Goal: Task Accomplishment & Management: Manage account settings

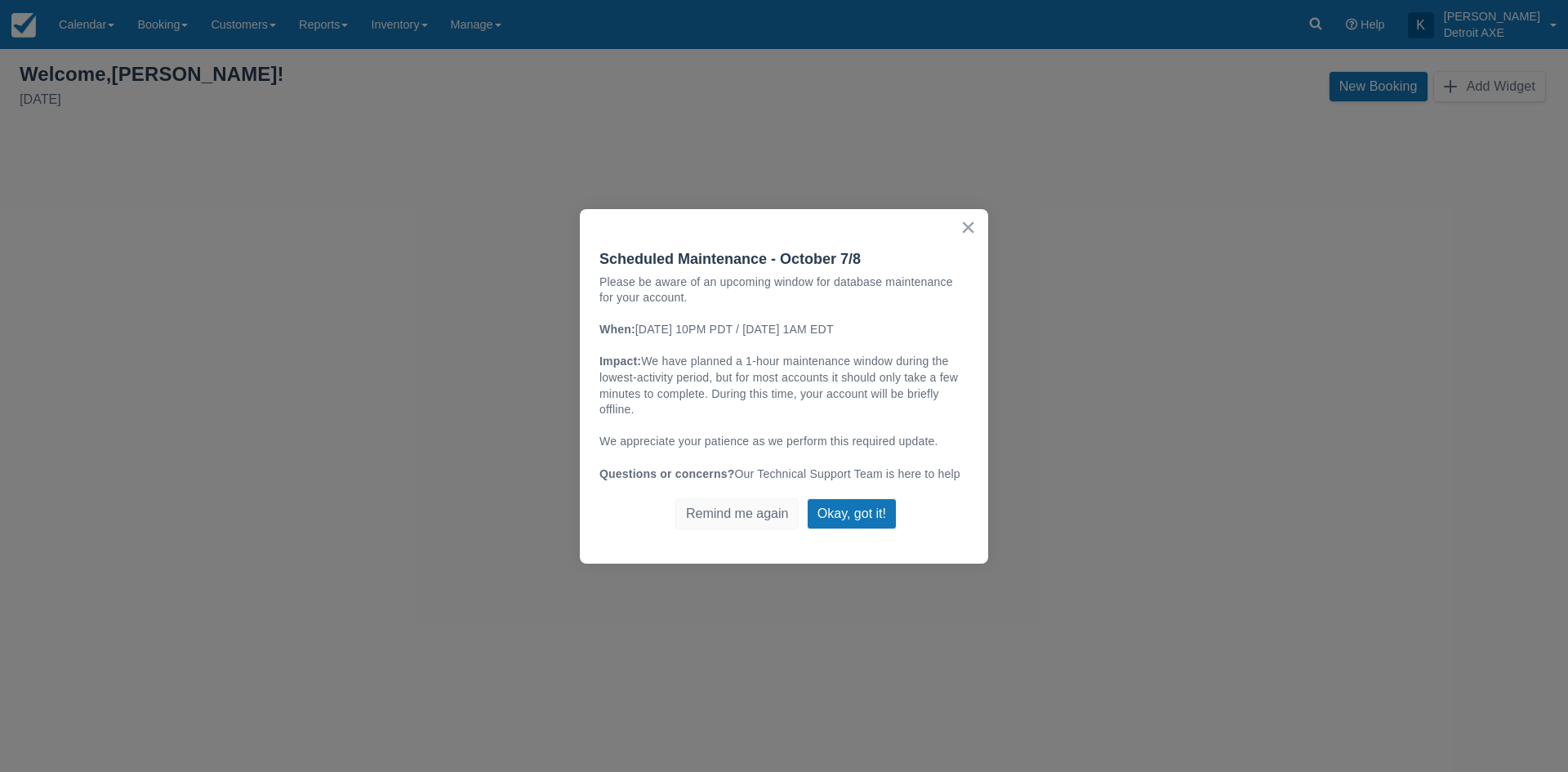
click at [970, 226] on button "×" at bounding box center [969, 227] width 16 height 27
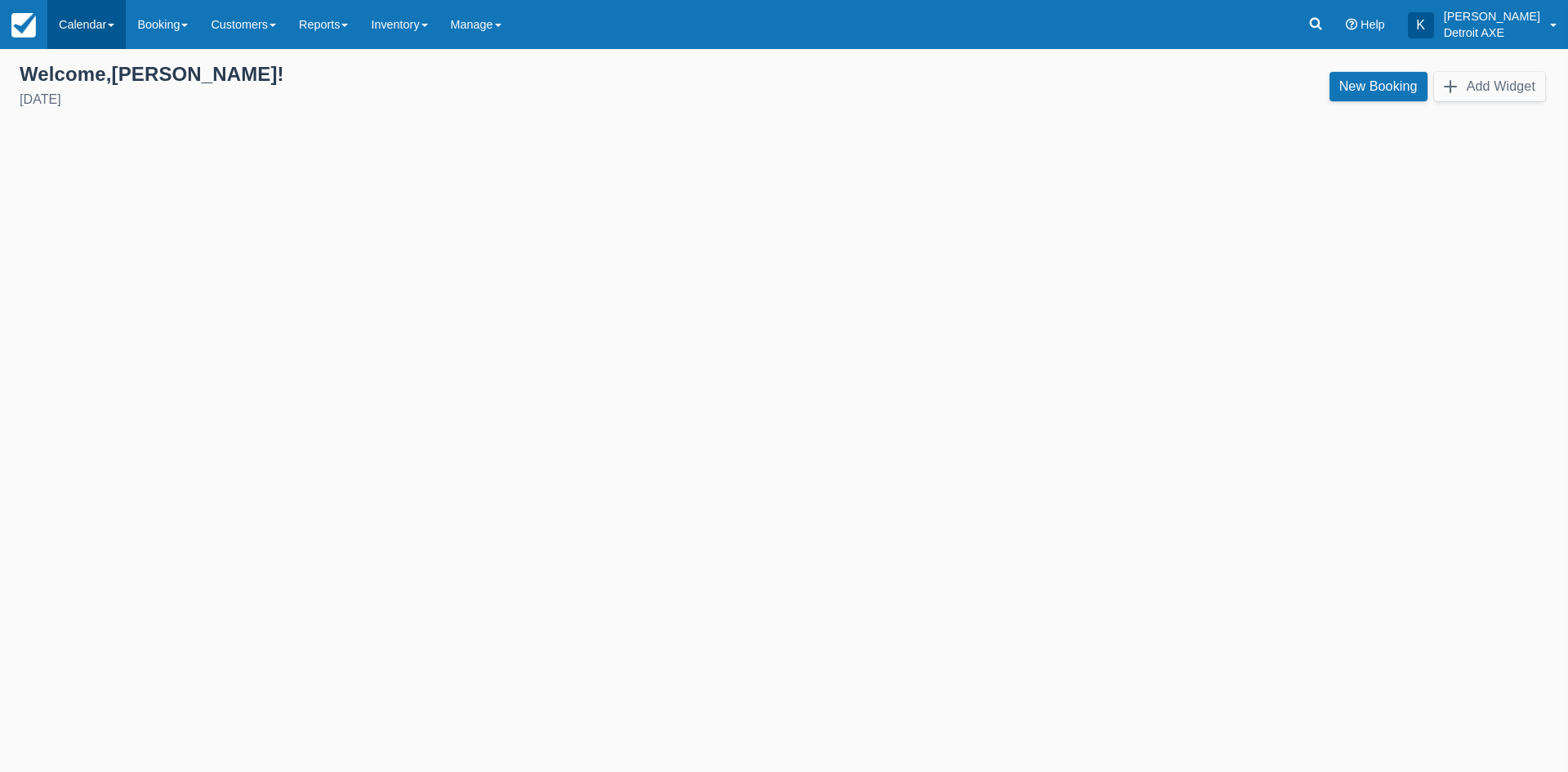
click at [84, 31] on link "Calendar" at bounding box center [86, 25] width 79 height 49
click at [84, 212] on link "Day" at bounding box center [112, 223] width 129 height 34
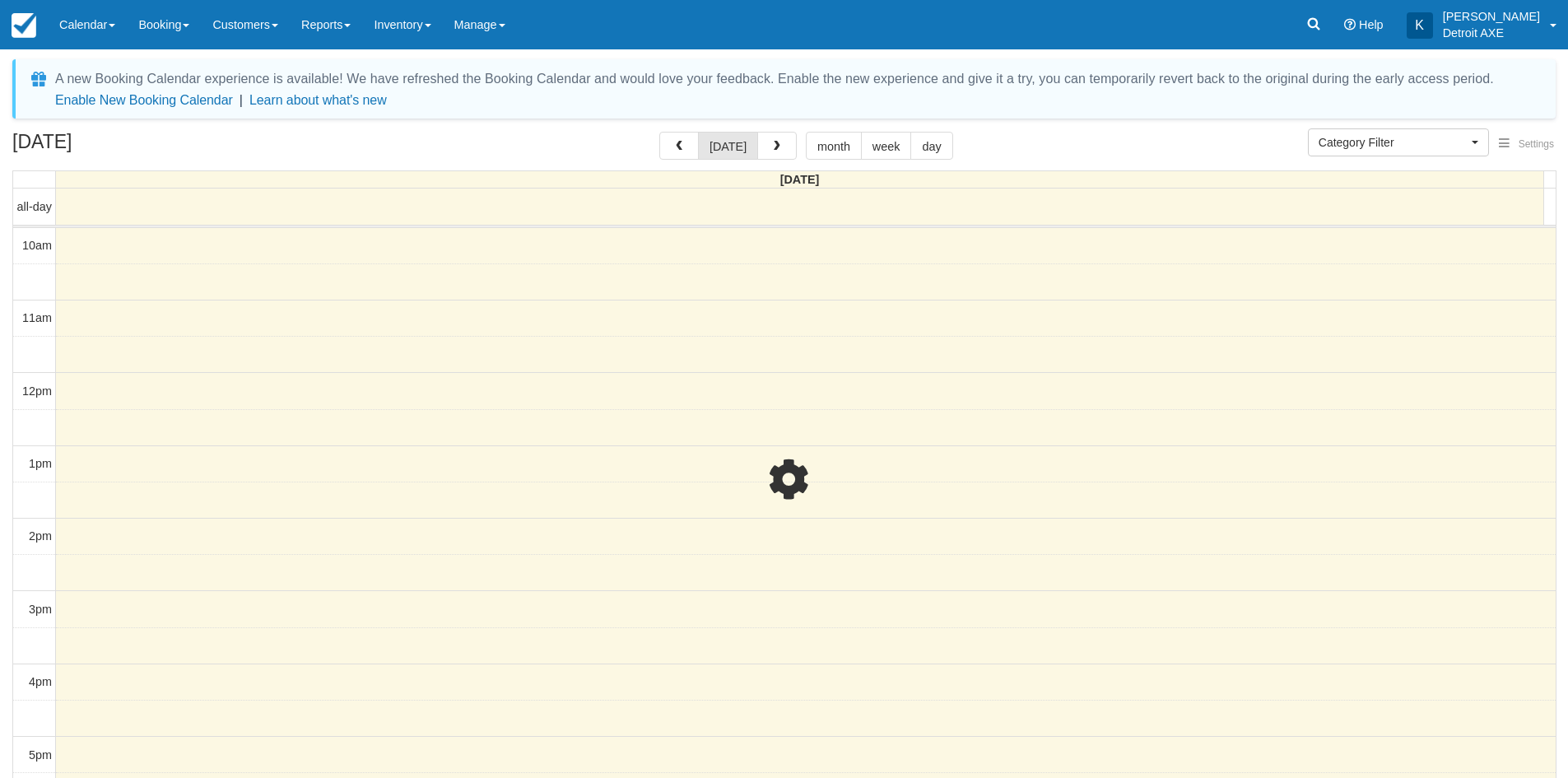
select select
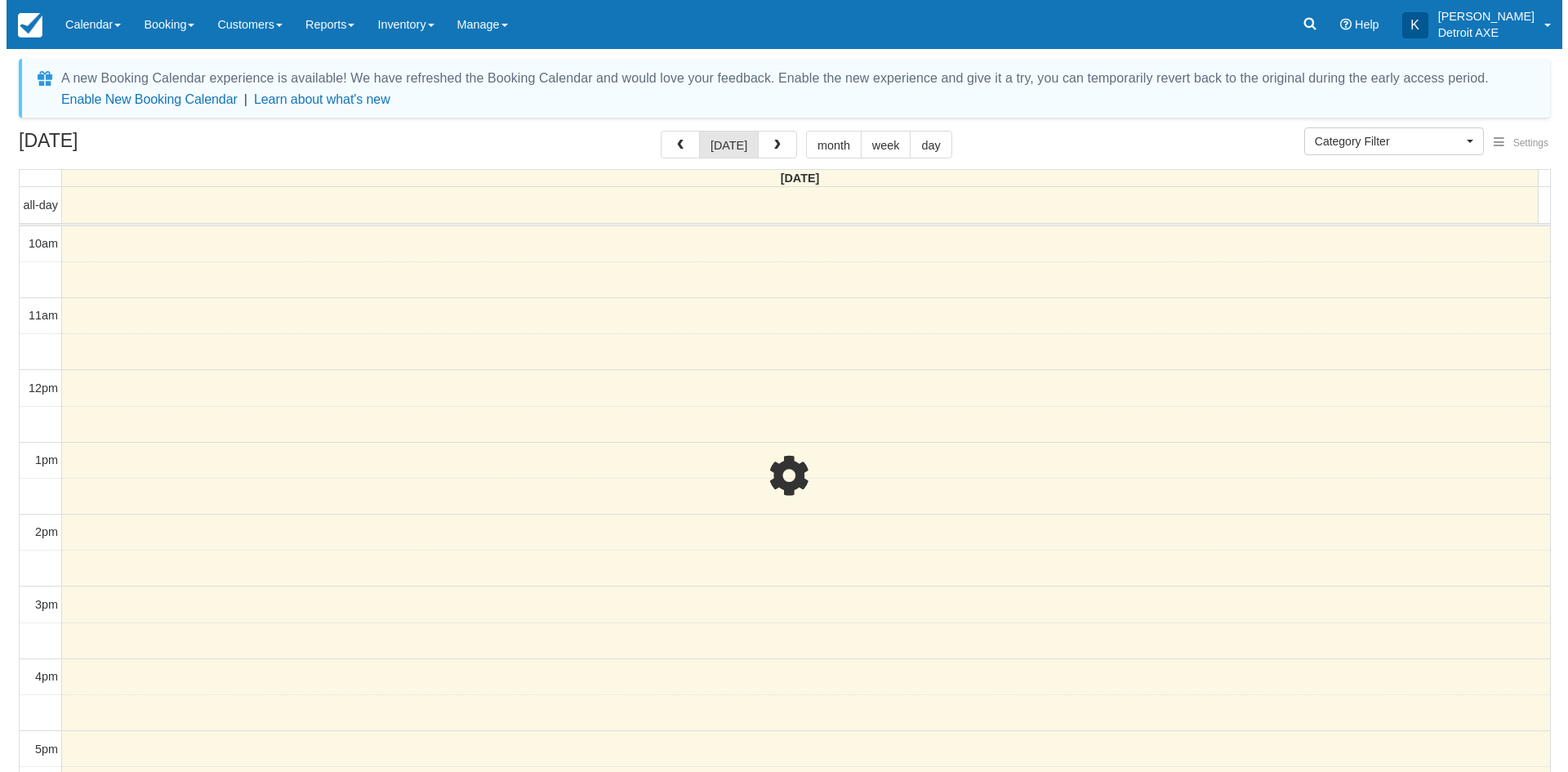
scroll to position [364, 0]
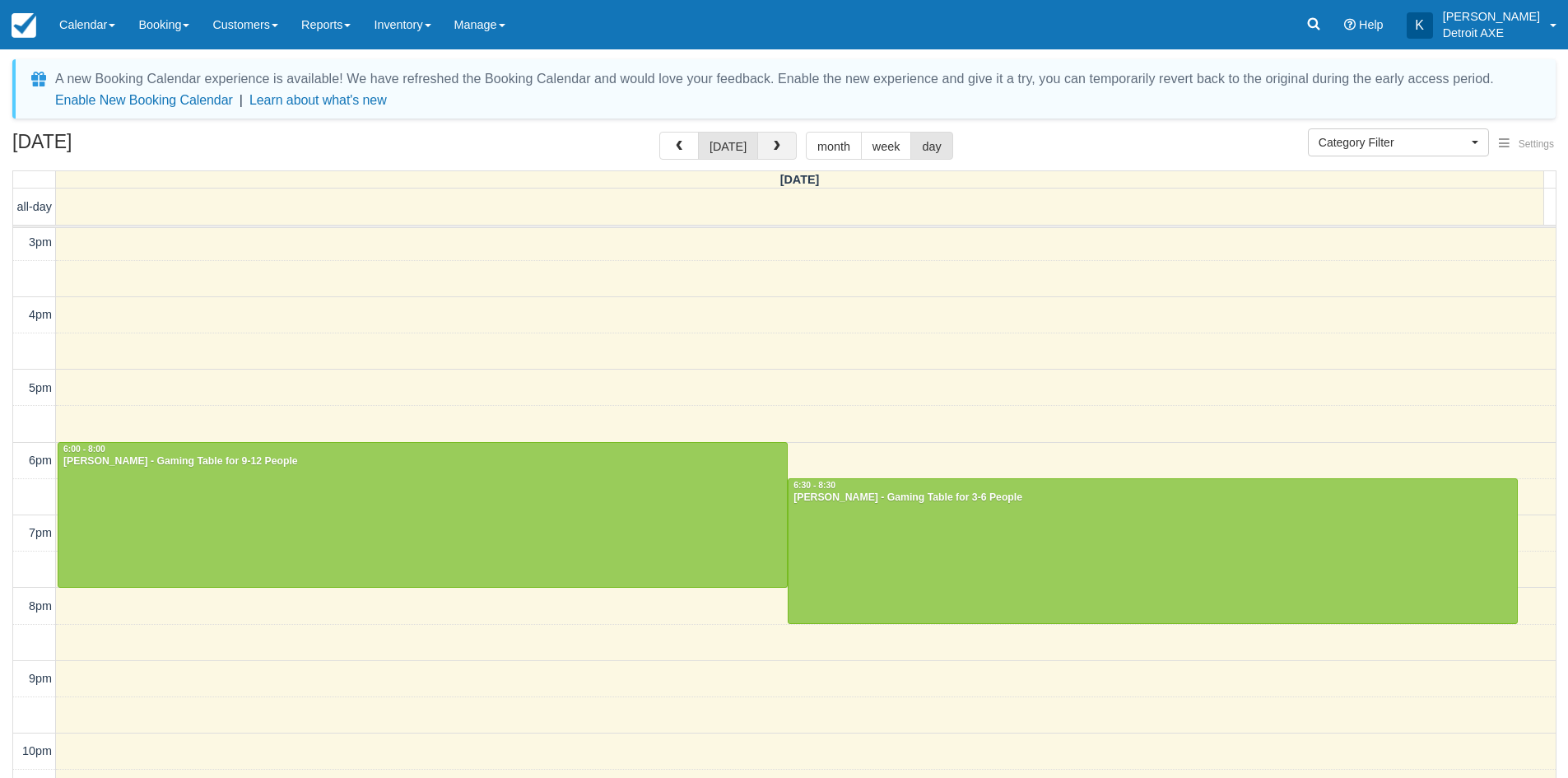
click at [762, 146] on button "button" at bounding box center [777, 146] width 40 height 28
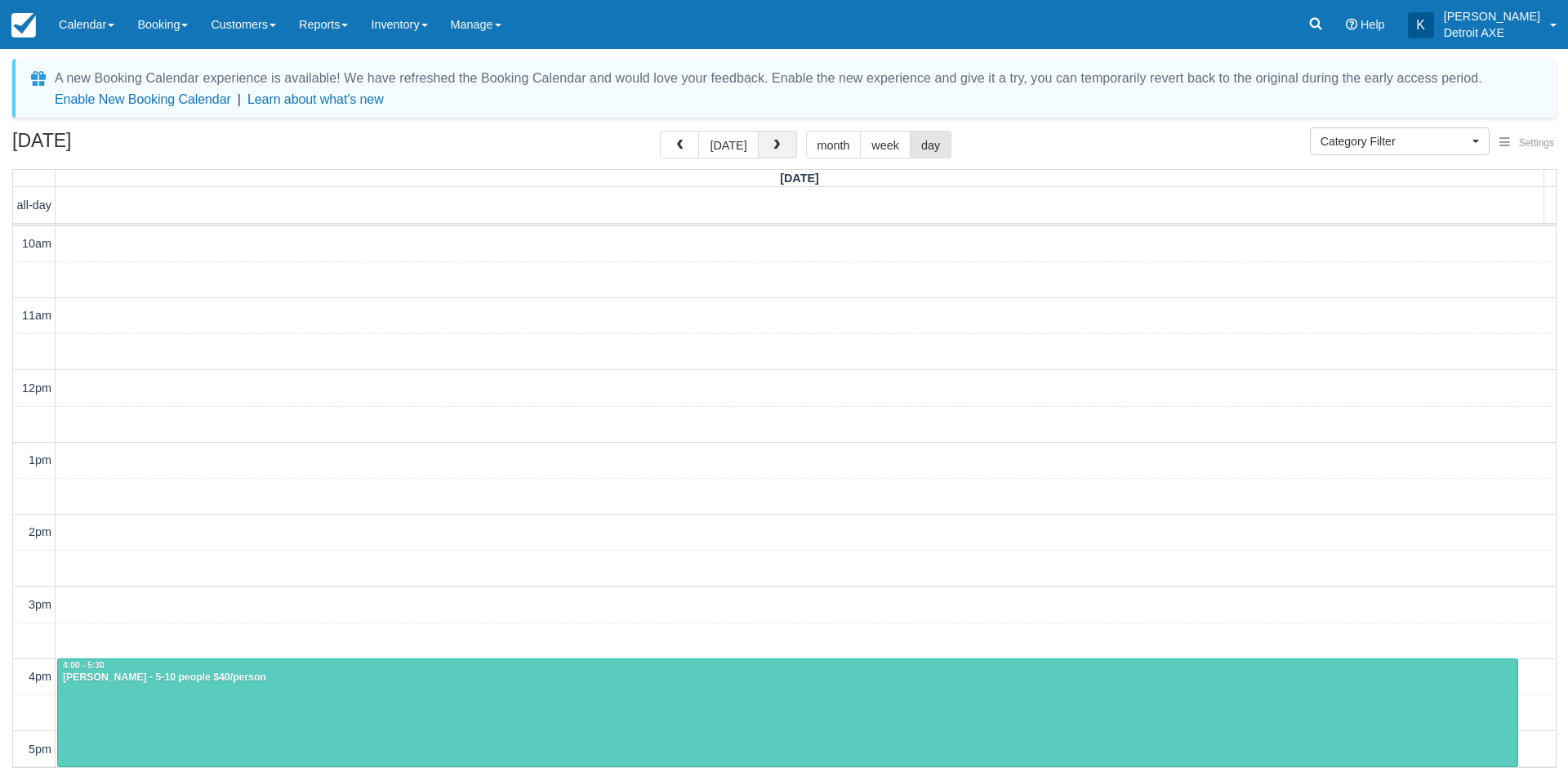
scroll to position [433, 0]
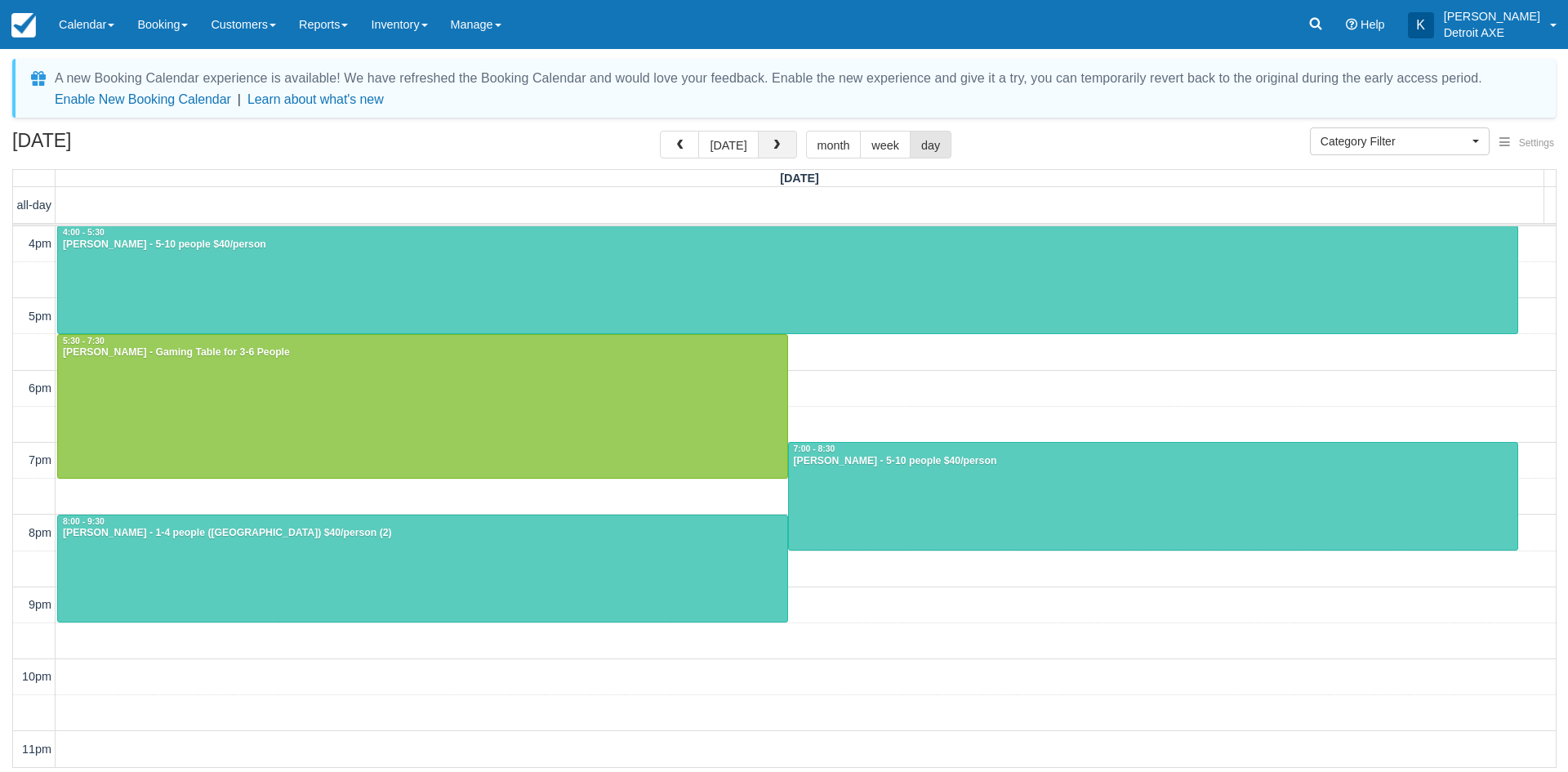
click at [771, 149] on span "button" at bounding box center [777, 145] width 12 height 12
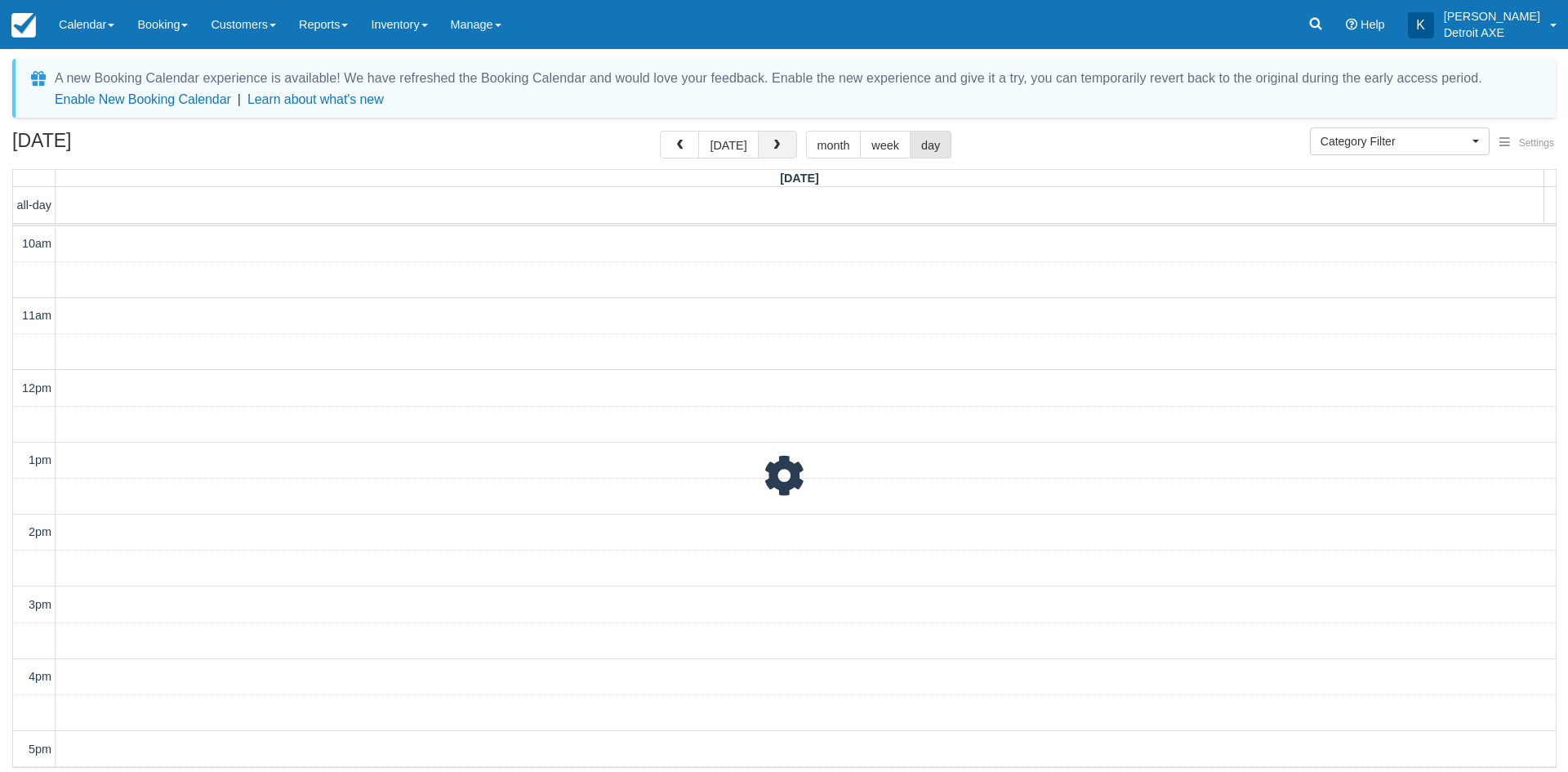
scroll to position [433, 0]
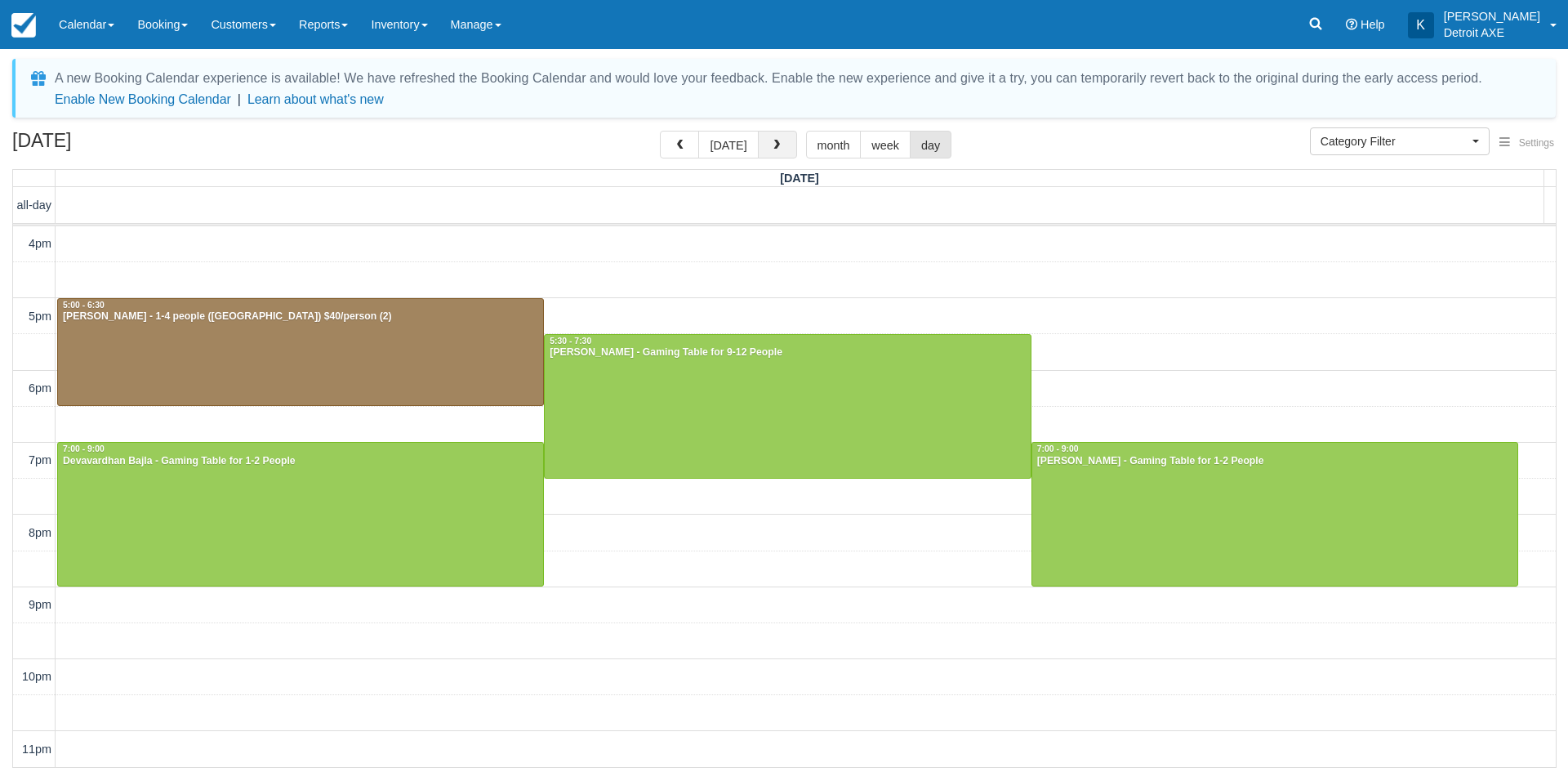
click at [771, 149] on span "button" at bounding box center [777, 145] width 12 height 12
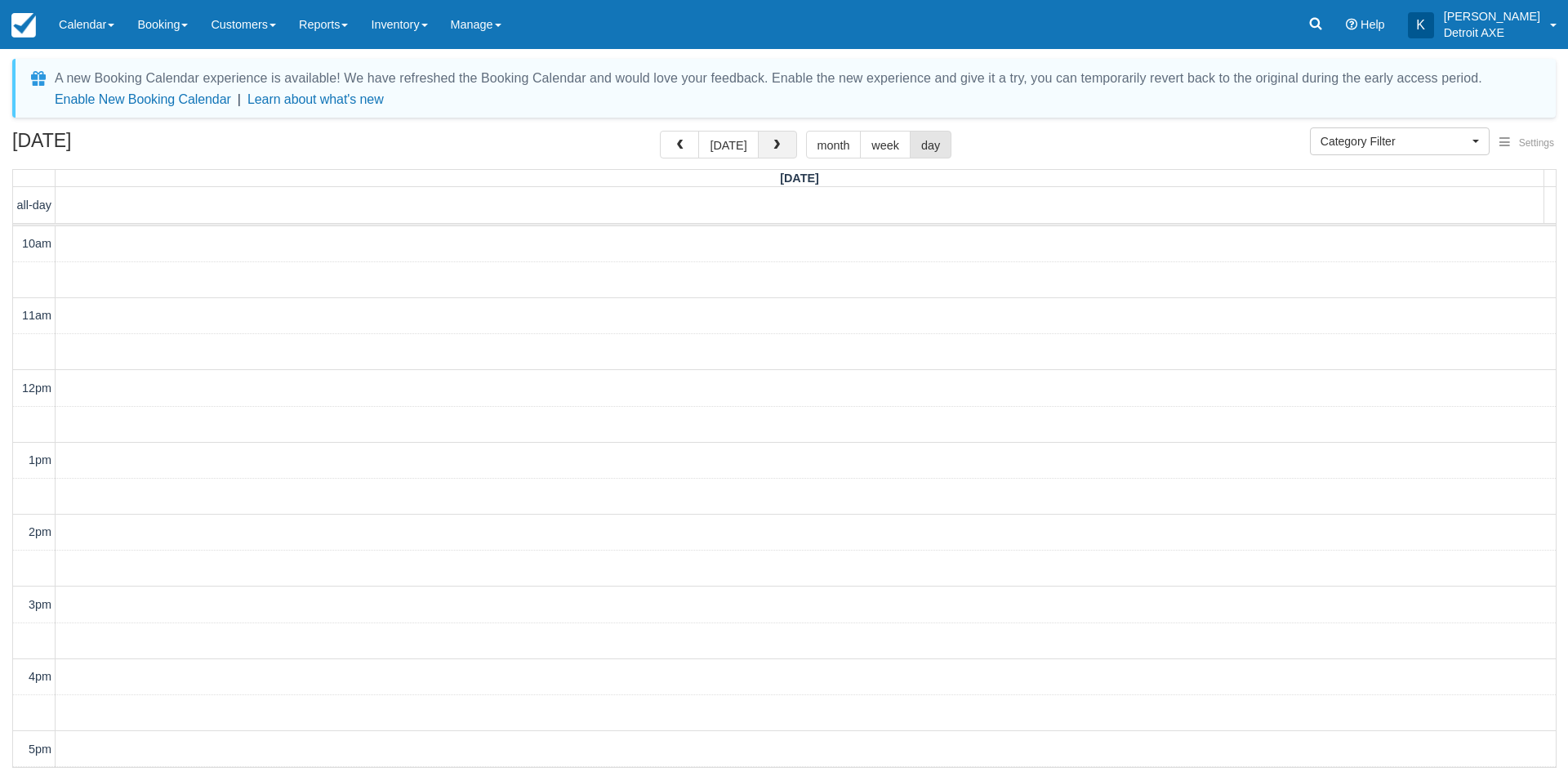
scroll to position [433, 0]
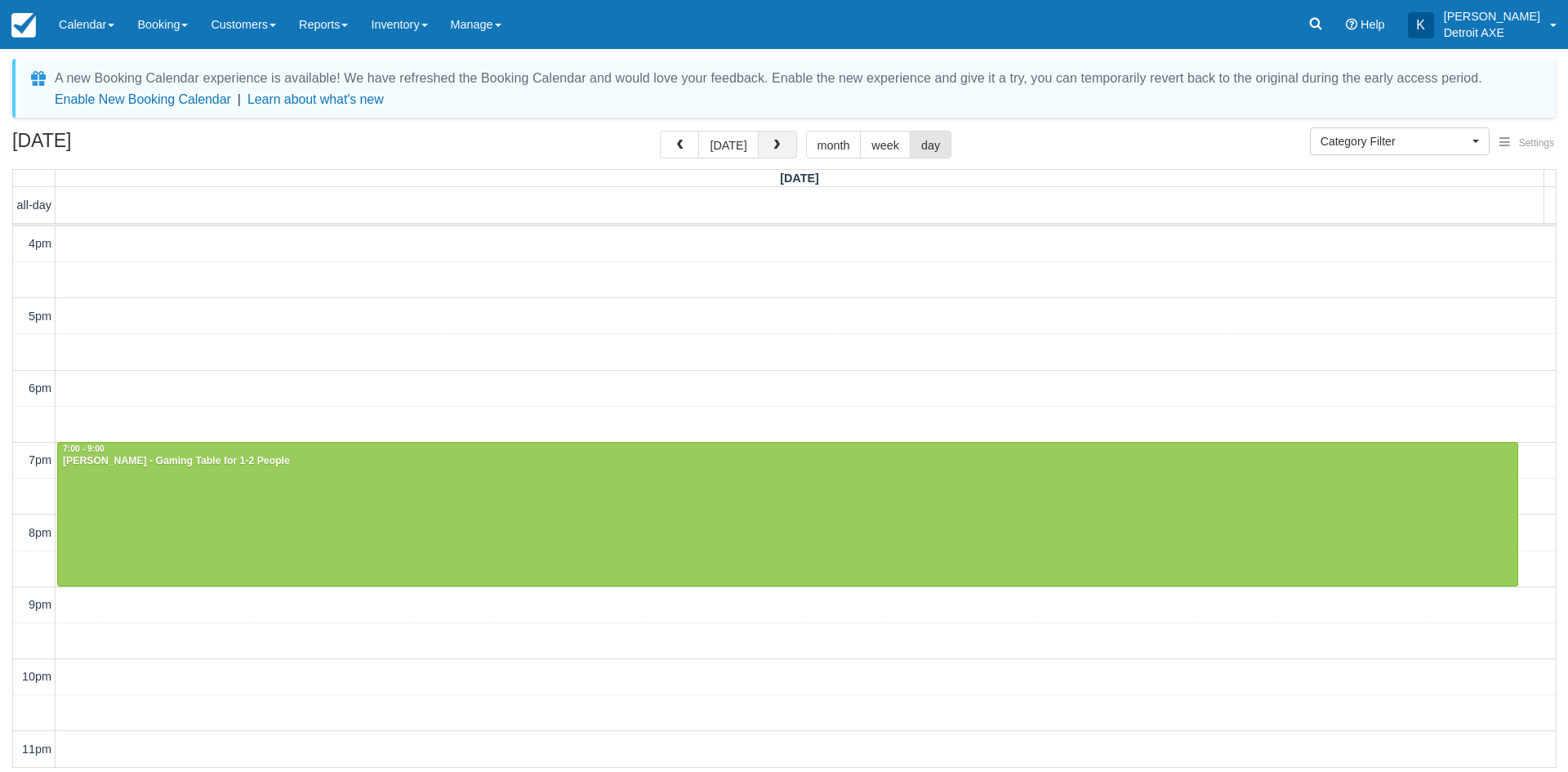
click at [771, 149] on span "button" at bounding box center [777, 145] width 12 height 12
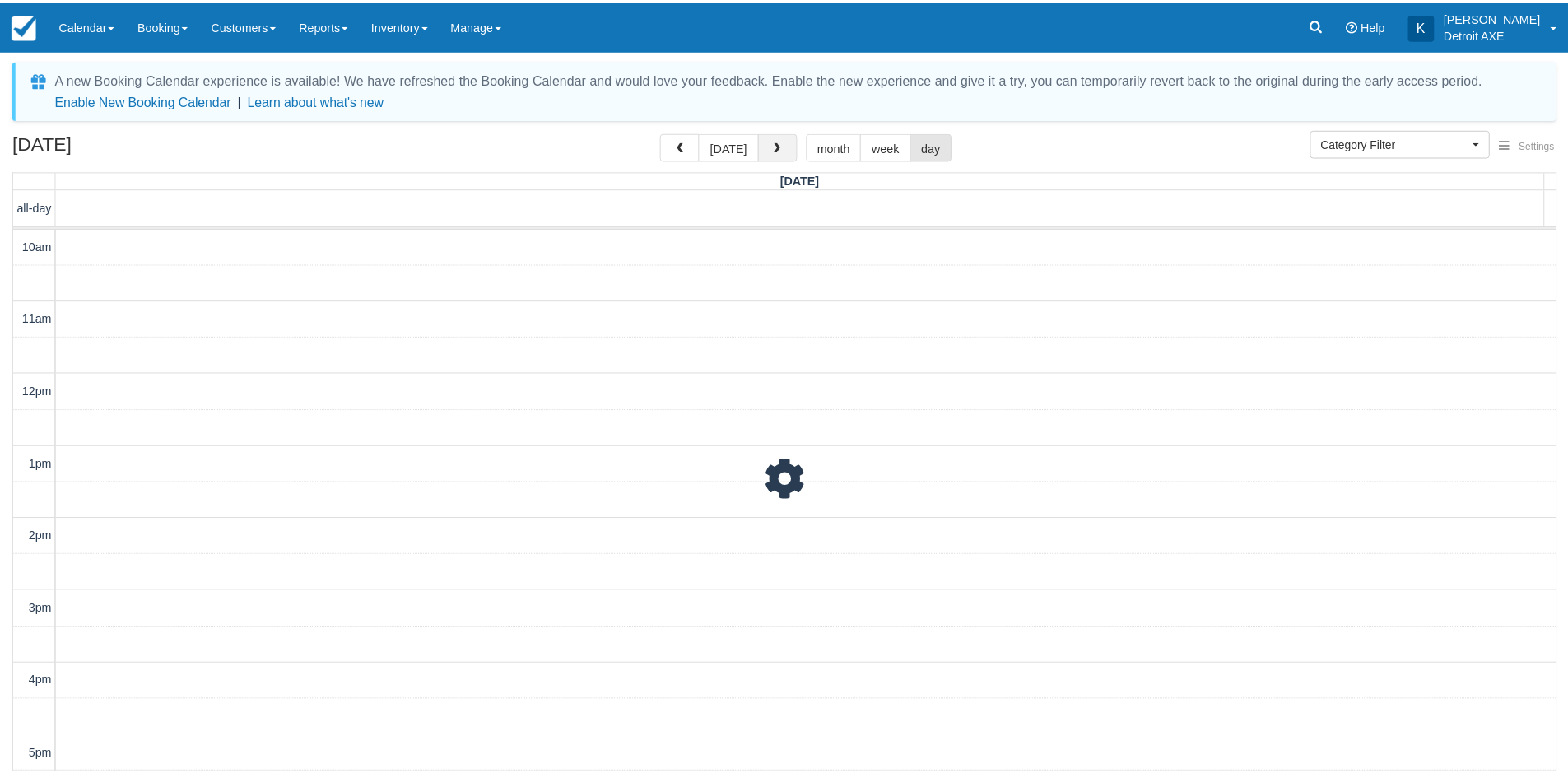
scroll to position [437, 0]
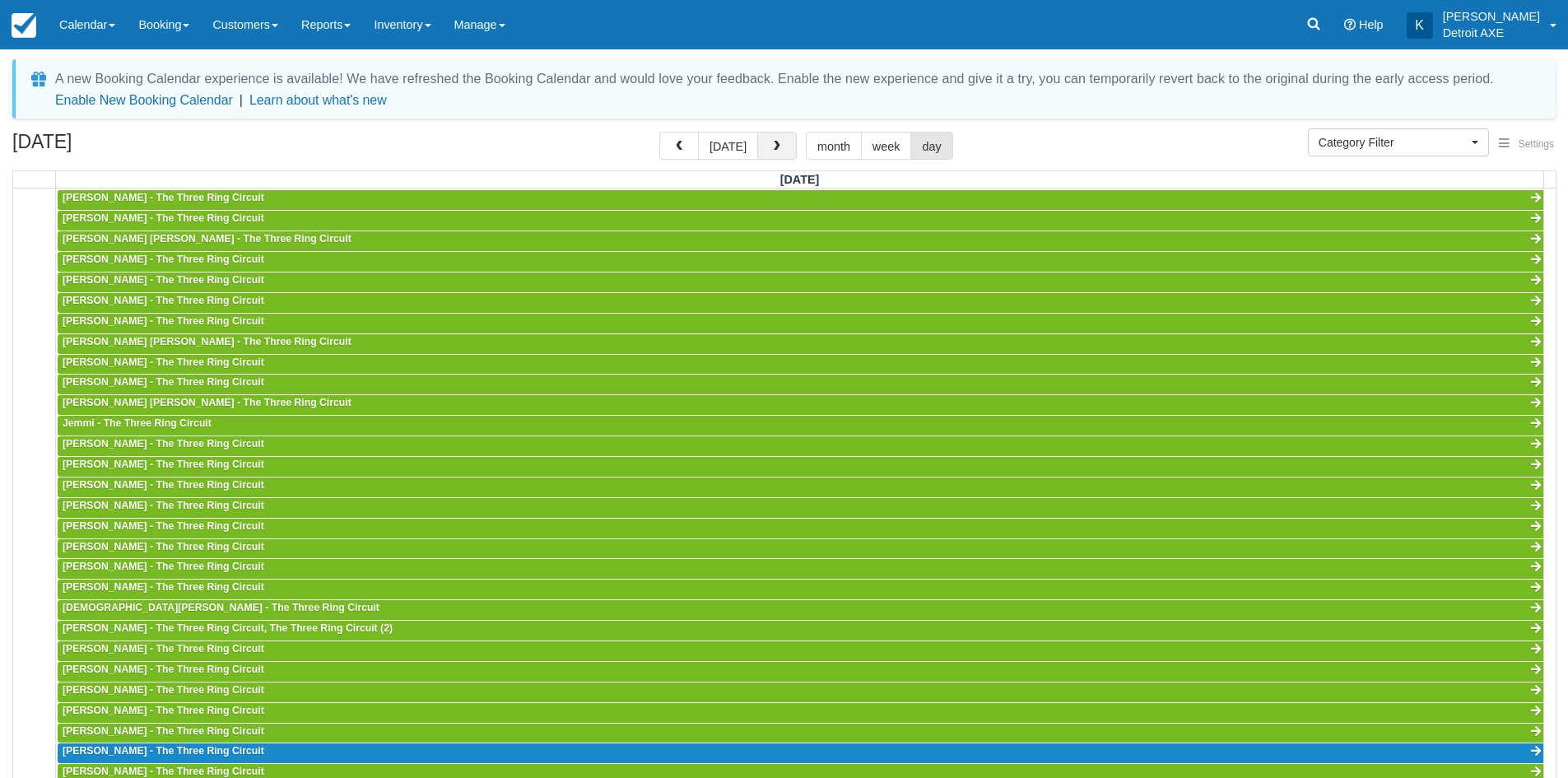
click at [774, 150] on span "button" at bounding box center [777, 146] width 12 height 12
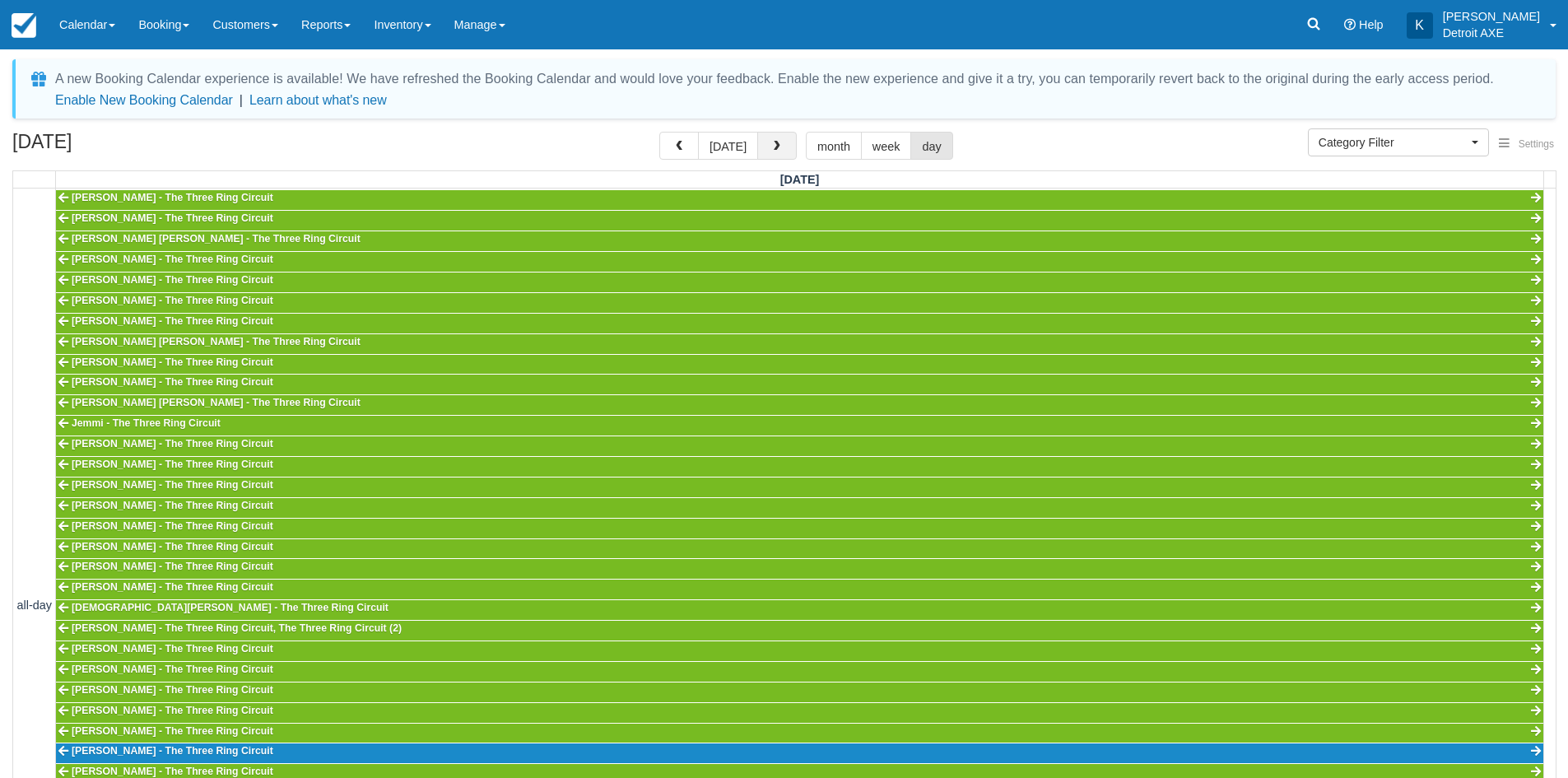
scroll to position [437, 0]
click at [774, 150] on span "button" at bounding box center [777, 146] width 12 height 12
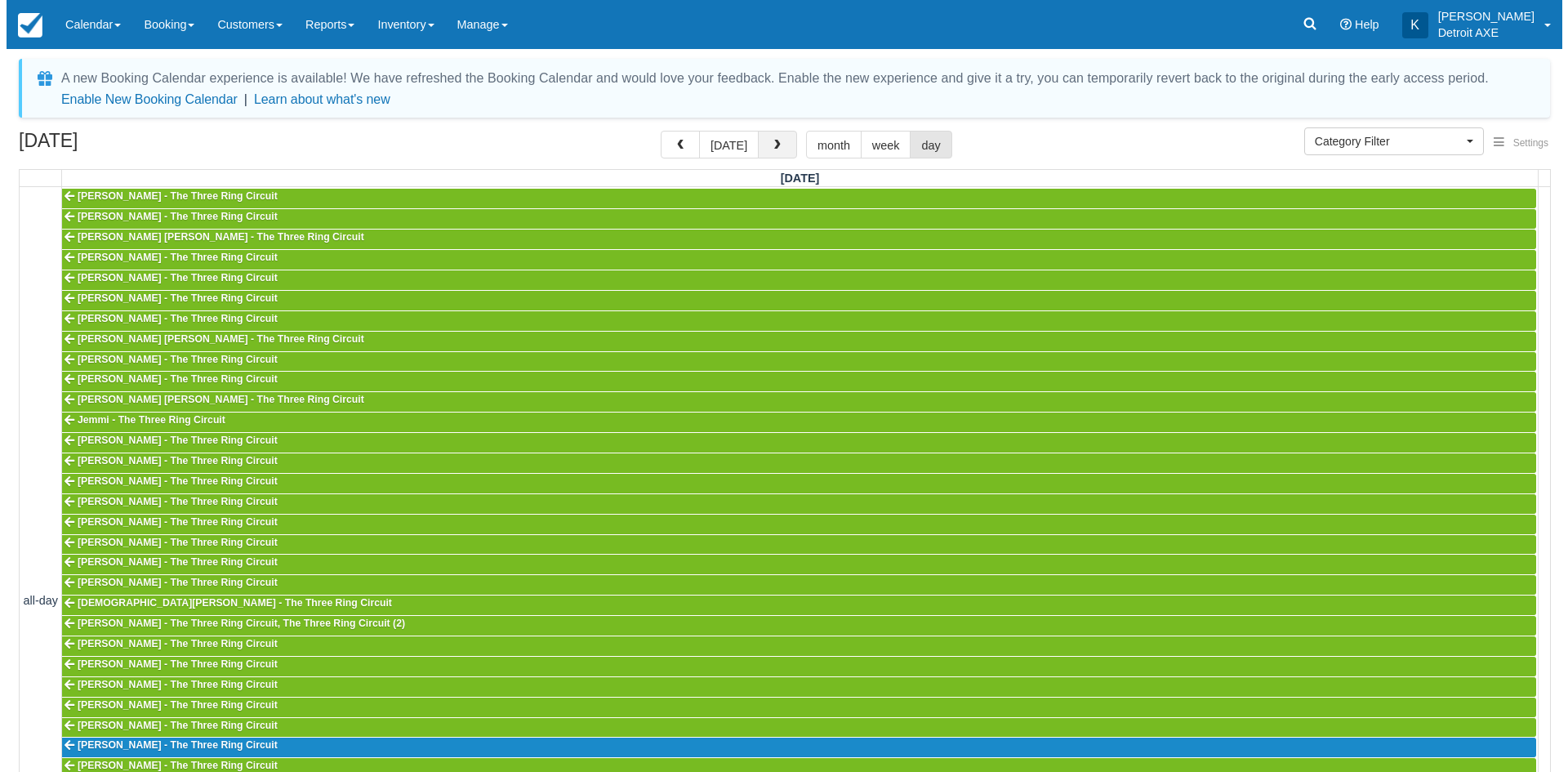
scroll to position [433, 0]
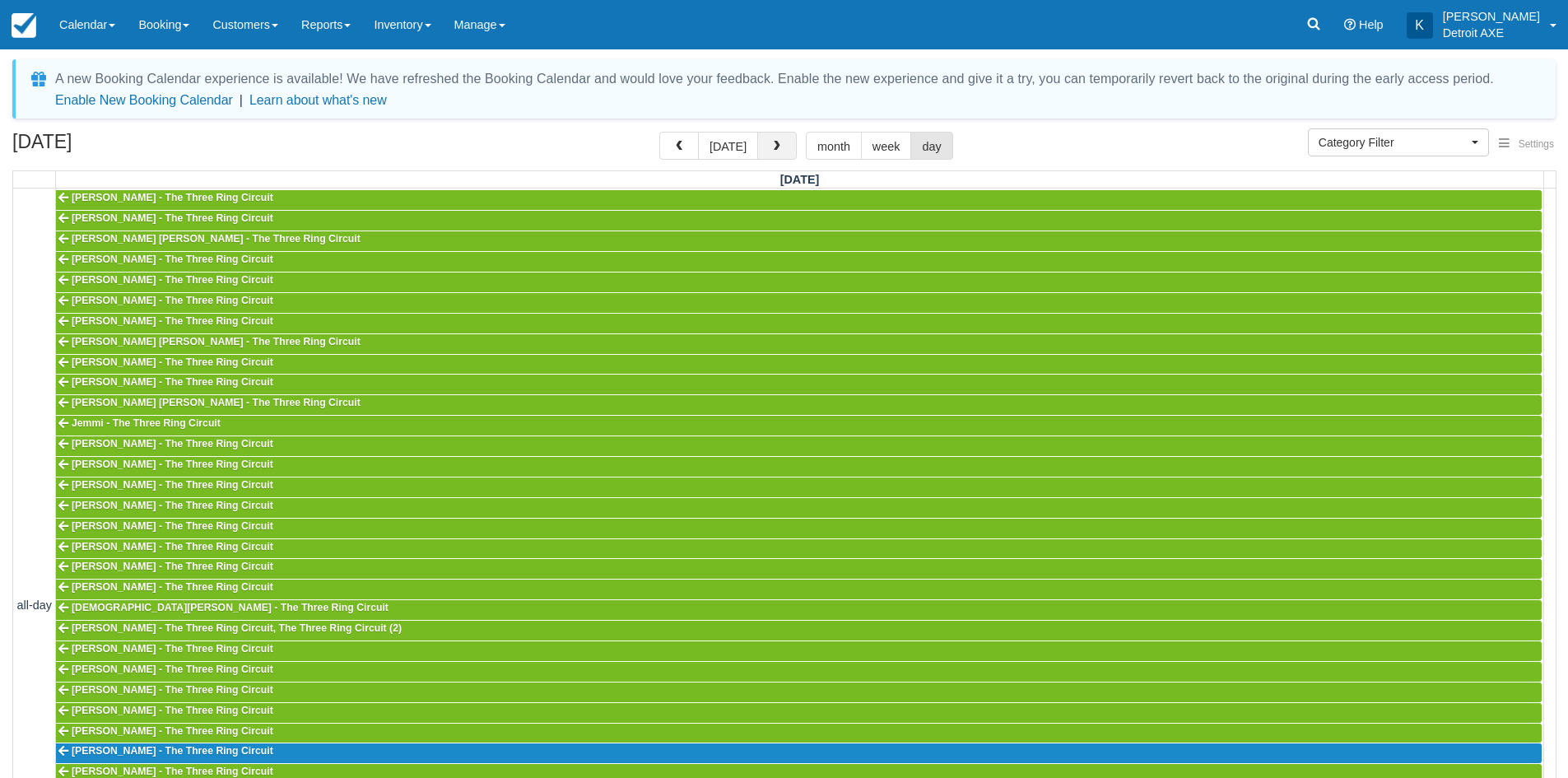
click at [774, 150] on span "button" at bounding box center [777, 146] width 12 height 12
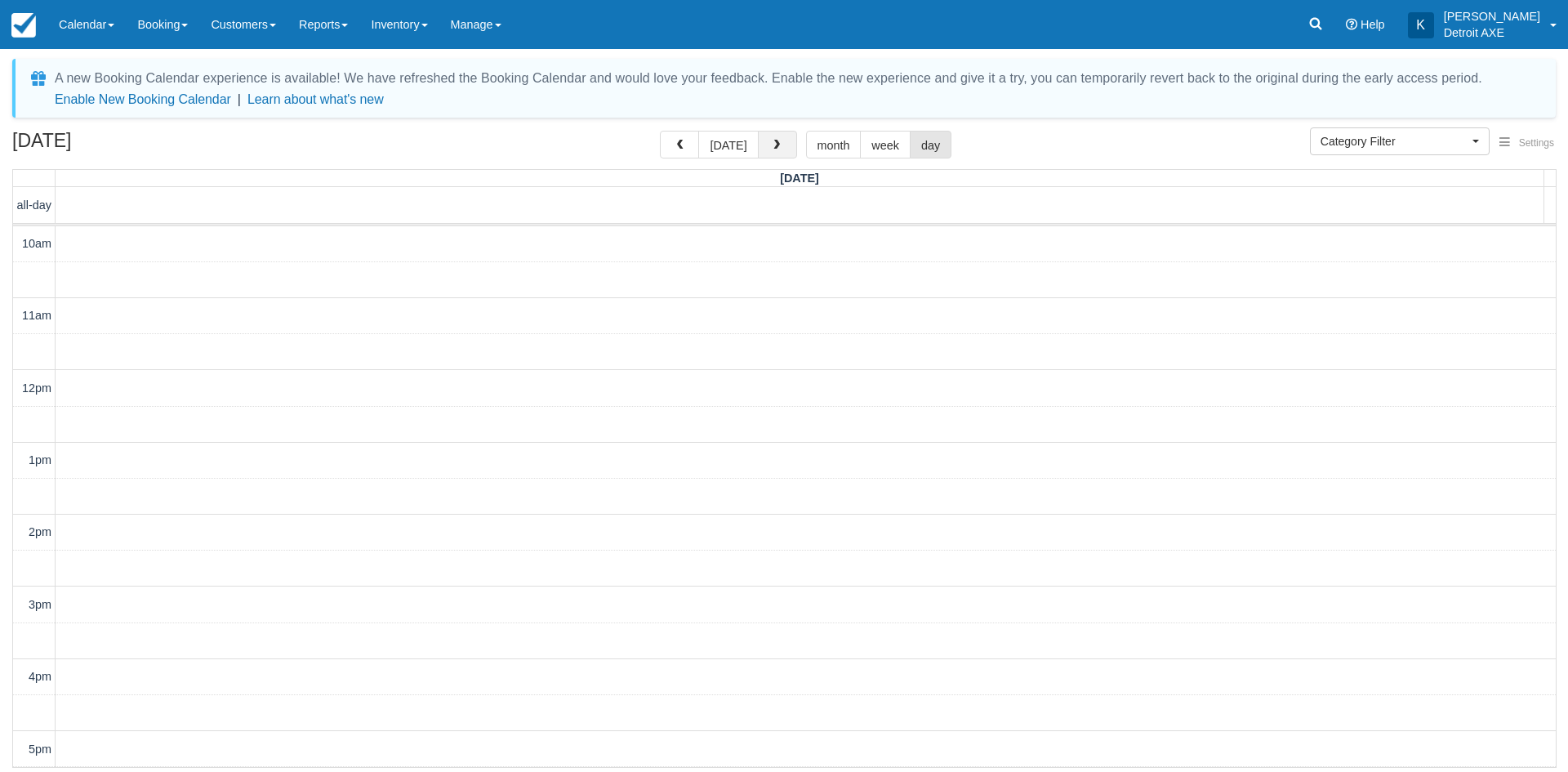
scroll to position [433, 0]
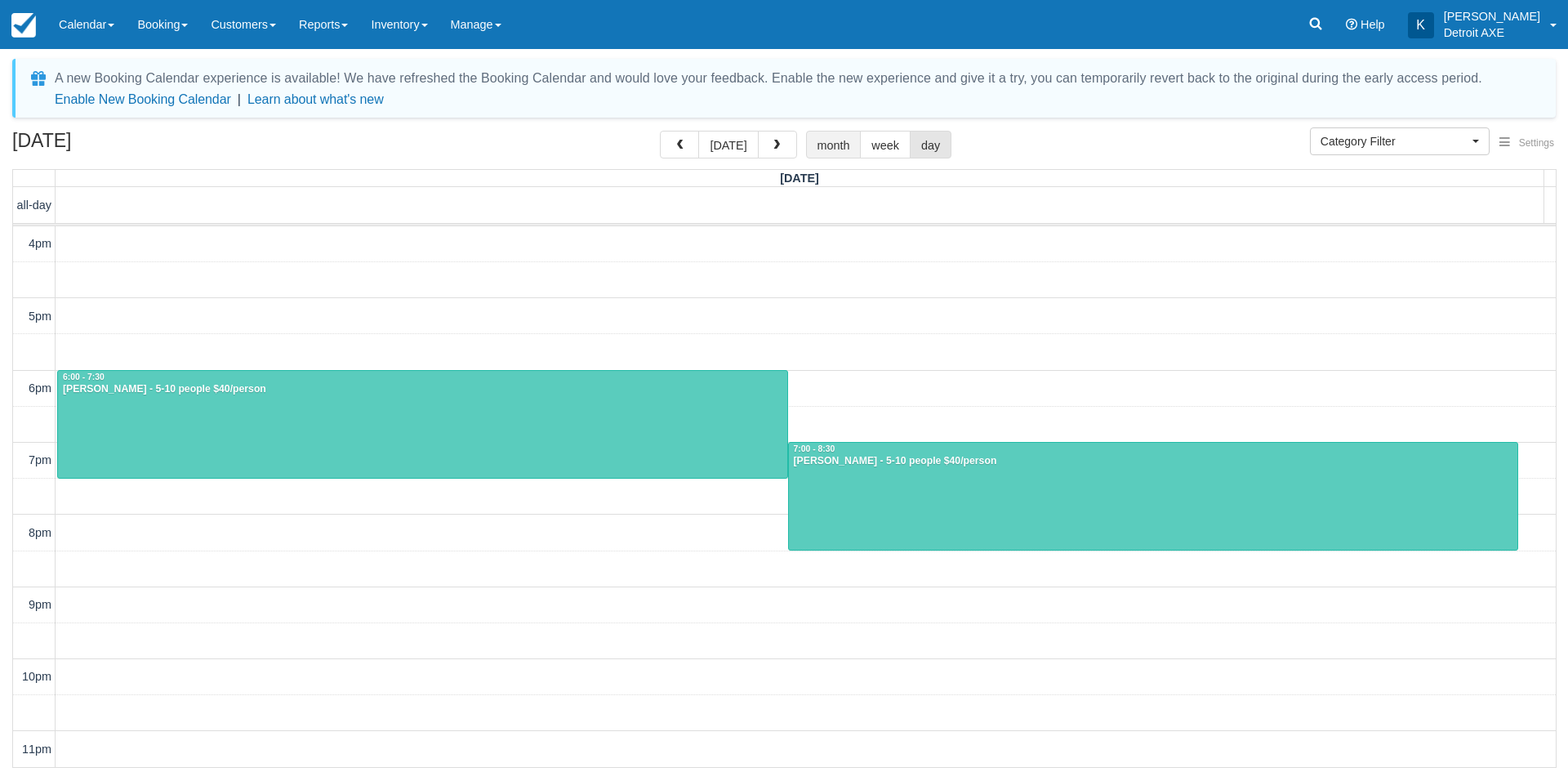
click at [808, 145] on button "month" at bounding box center [834, 144] width 56 height 28
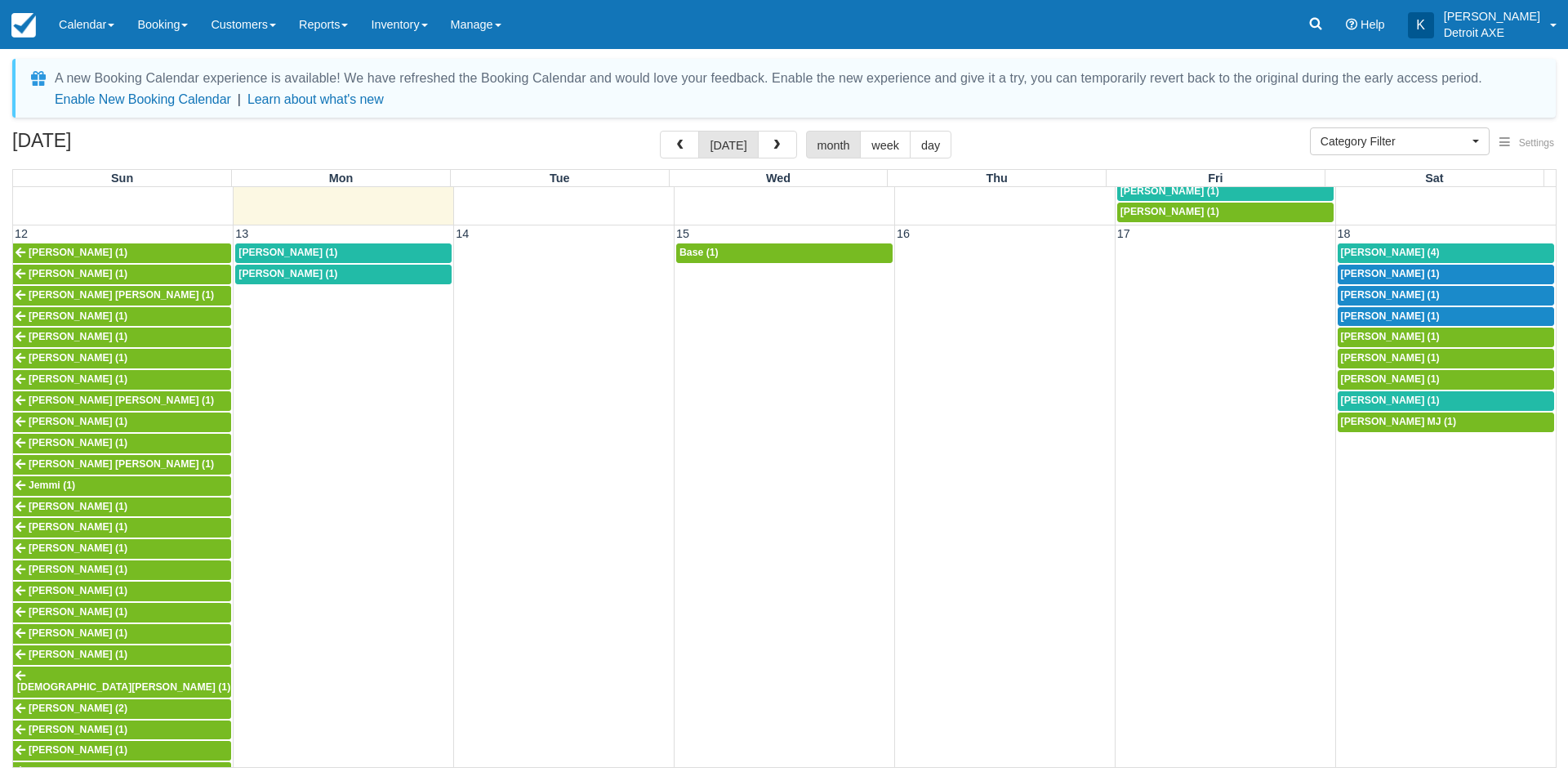
scroll to position [2982, 0]
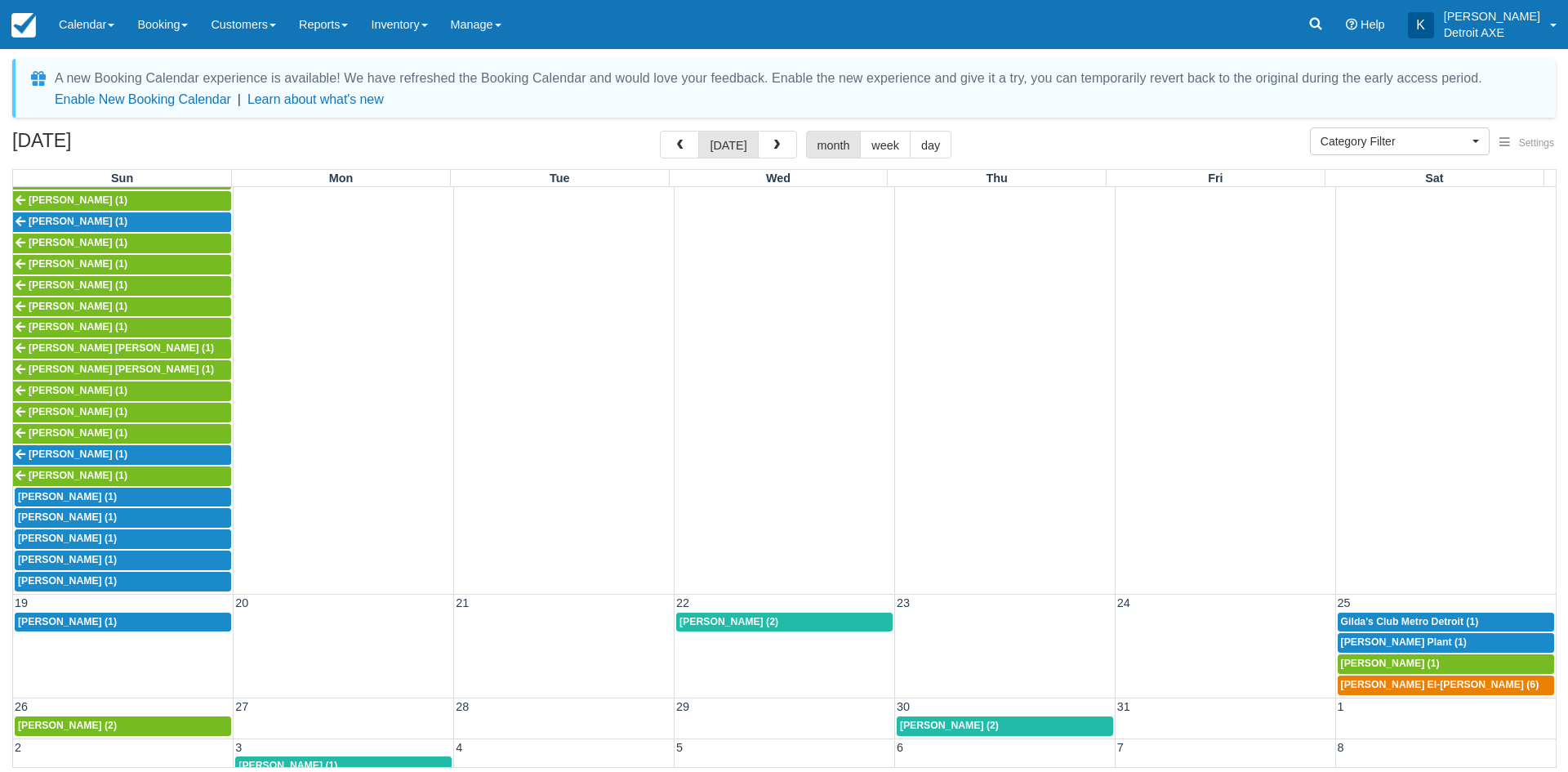
click at [1053, 698] on td "30" at bounding box center [1005, 706] width 221 height 17
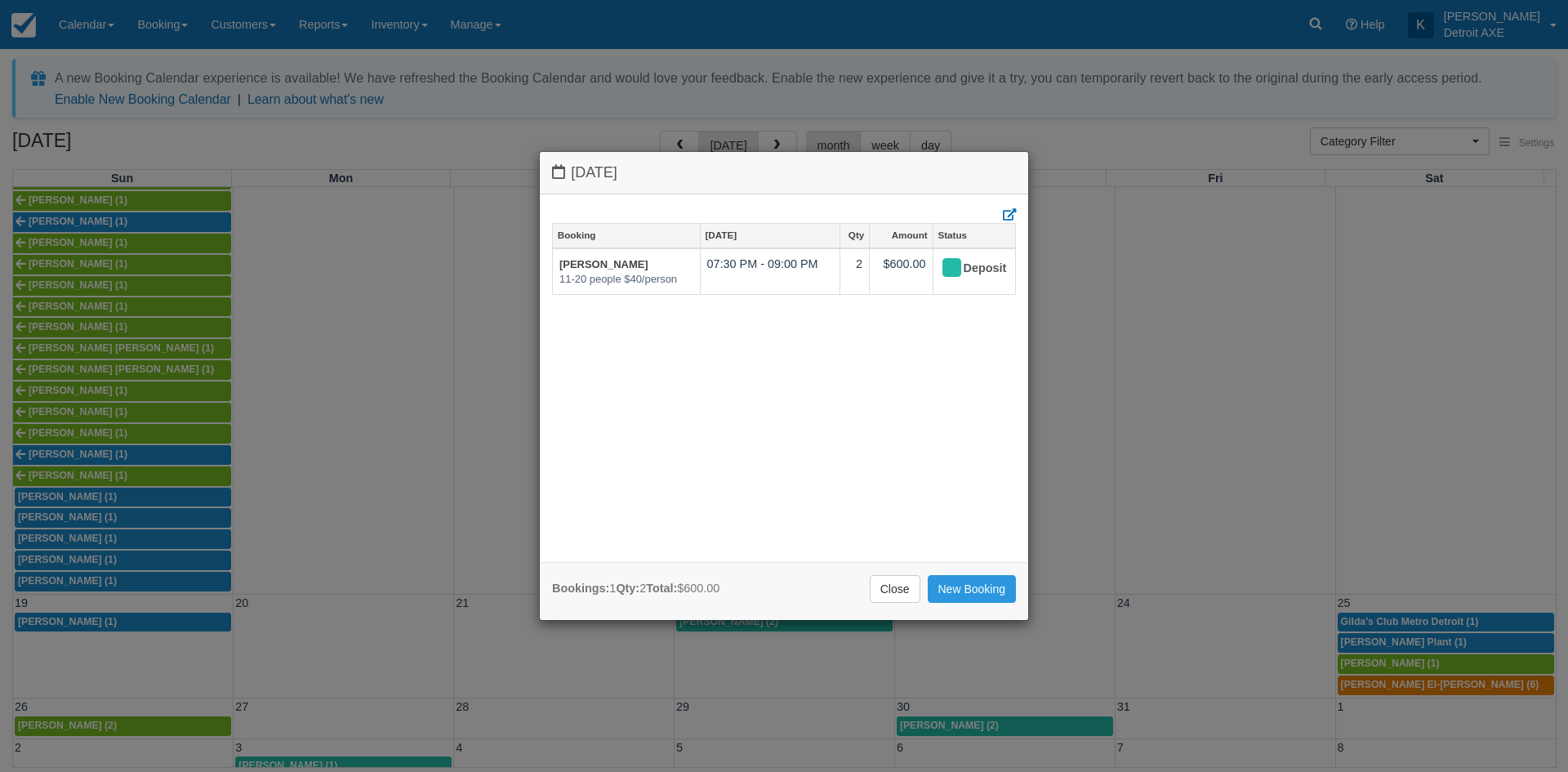
drag, startPoint x: 903, startPoint y: 589, endPoint x: 903, endPoint y: 576, distance: 13.0
click at [903, 589] on link "Close" at bounding box center [896, 588] width 51 height 28
